Goal: Book appointment/travel/reservation

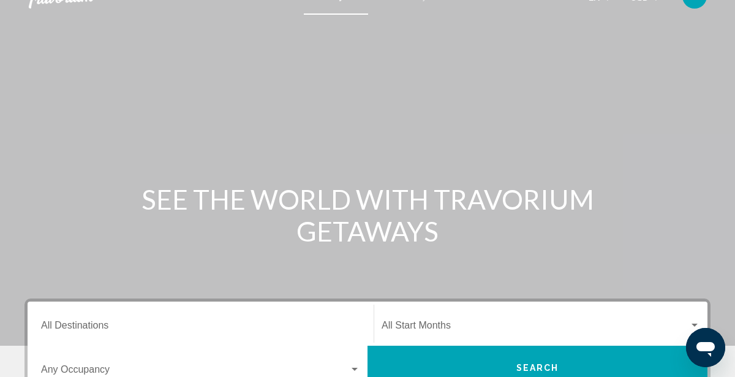
scroll to position [21, 0]
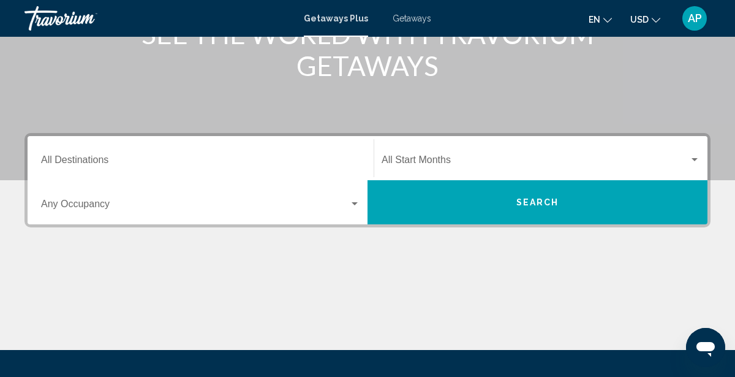
click at [75, 157] on input "Destination All Destinations" at bounding box center [200, 162] width 319 height 11
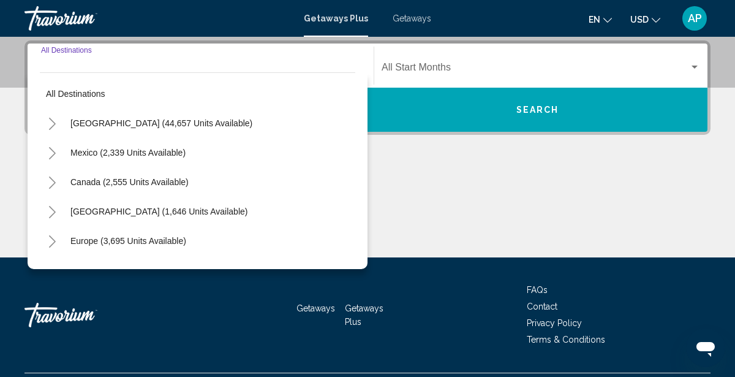
scroll to position [280, 0]
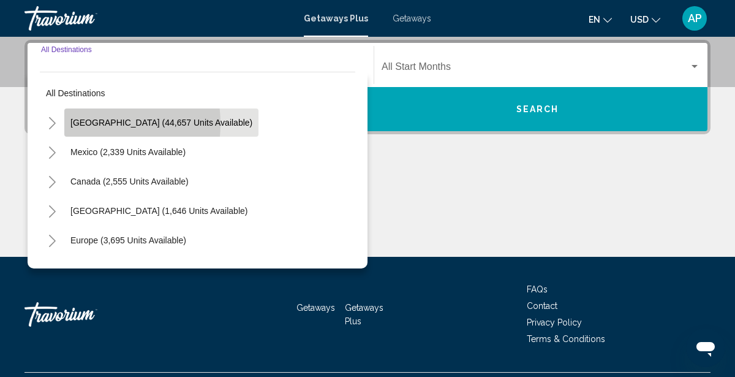
click at [83, 123] on span "[GEOGRAPHIC_DATA] (44,657 units available)" at bounding box center [161, 123] width 182 height 10
type input "**********"
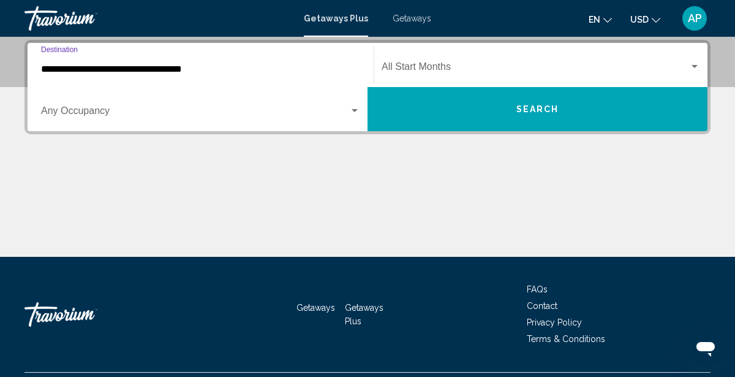
click at [424, 107] on button "Search" at bounding box center [537, 109] width 340 height 44
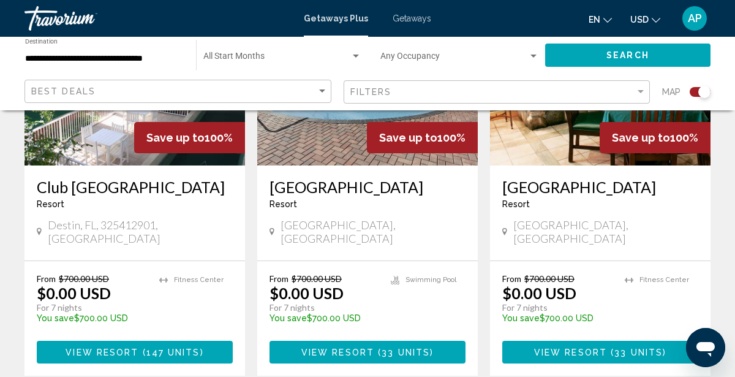
scroll to position [577, 0]
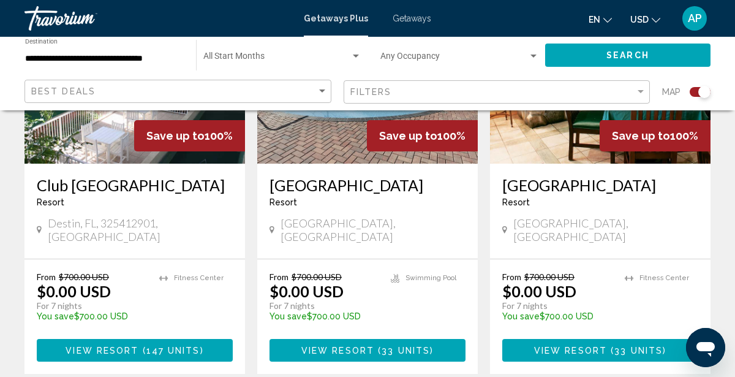
click at [549, 181] on h3 "[GEOGRAPHIC_DATA]" at bounding box center [600, 185] width 196 height 18
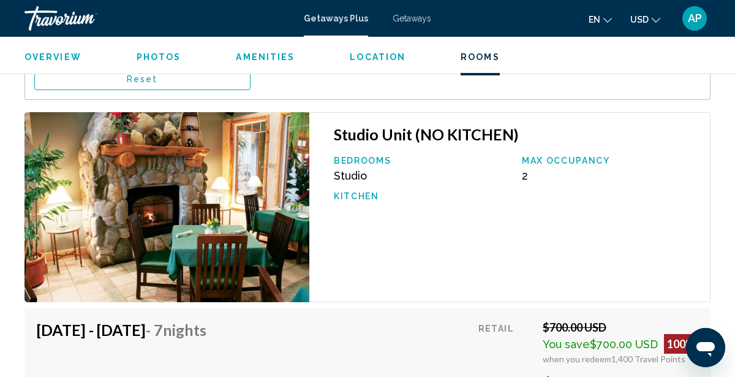
scroll to position [2361, 0]
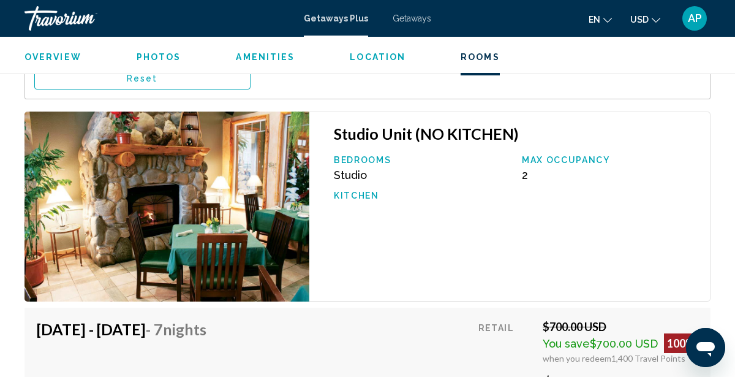
click at [410, 17] on span "Getaways" at bounding box center [411, 18] width 39 height 10
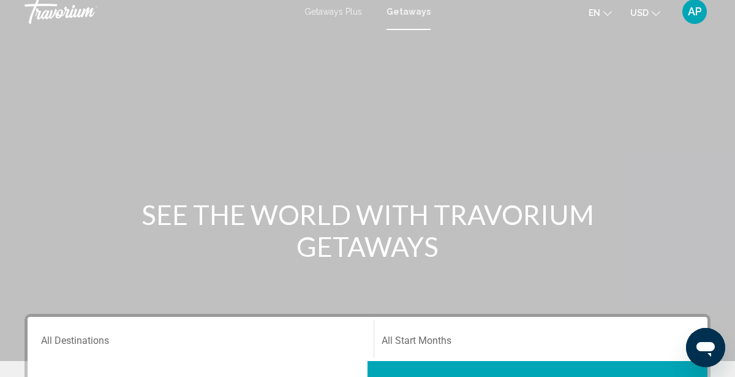
scroll to position [3, 0]
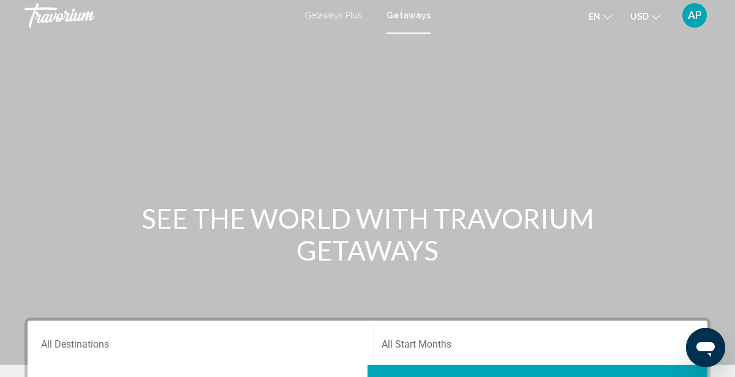
click at [328, 13] on span "Getaways Plus" at bounding box center [333, 15] width 58 height 10
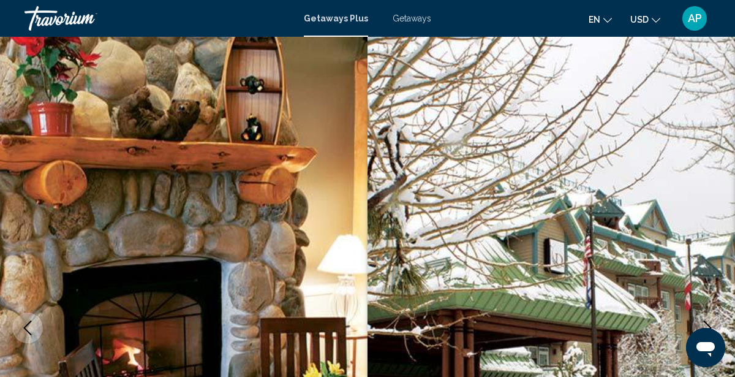
scroll to position [677, 0]
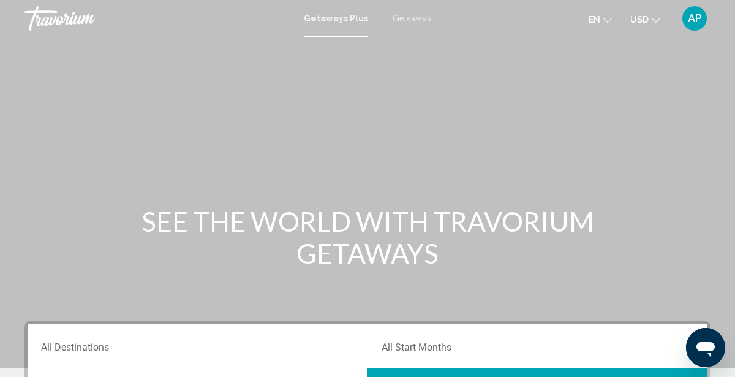
click at [695, 24] on div "AP" at bounding box center [694, 18] width 24 height 24
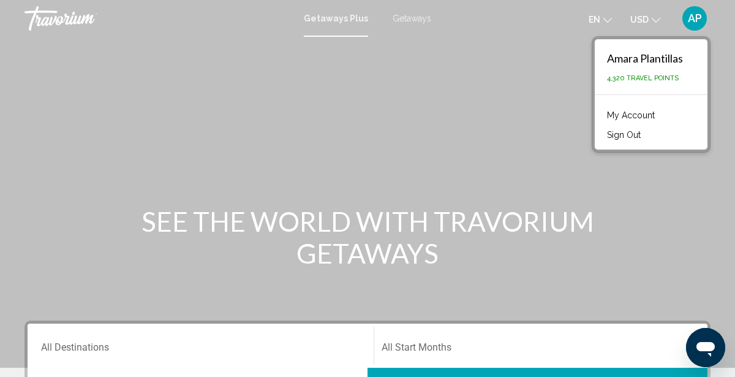
click at [618, 54] on div "Amara Plantillas" at bounding box center [645, 57] width 76 height 13
click at [613, 80] on span "4,320 Travel Points" at bounding box center [643, 78] width 72 height 8
click at [614, 84] on div "Amara Plantillas 4,320 Travel Points" at bounding box center [651, 66] width 113 height 55
